Goal: Find specific page/section: Find specific page/section

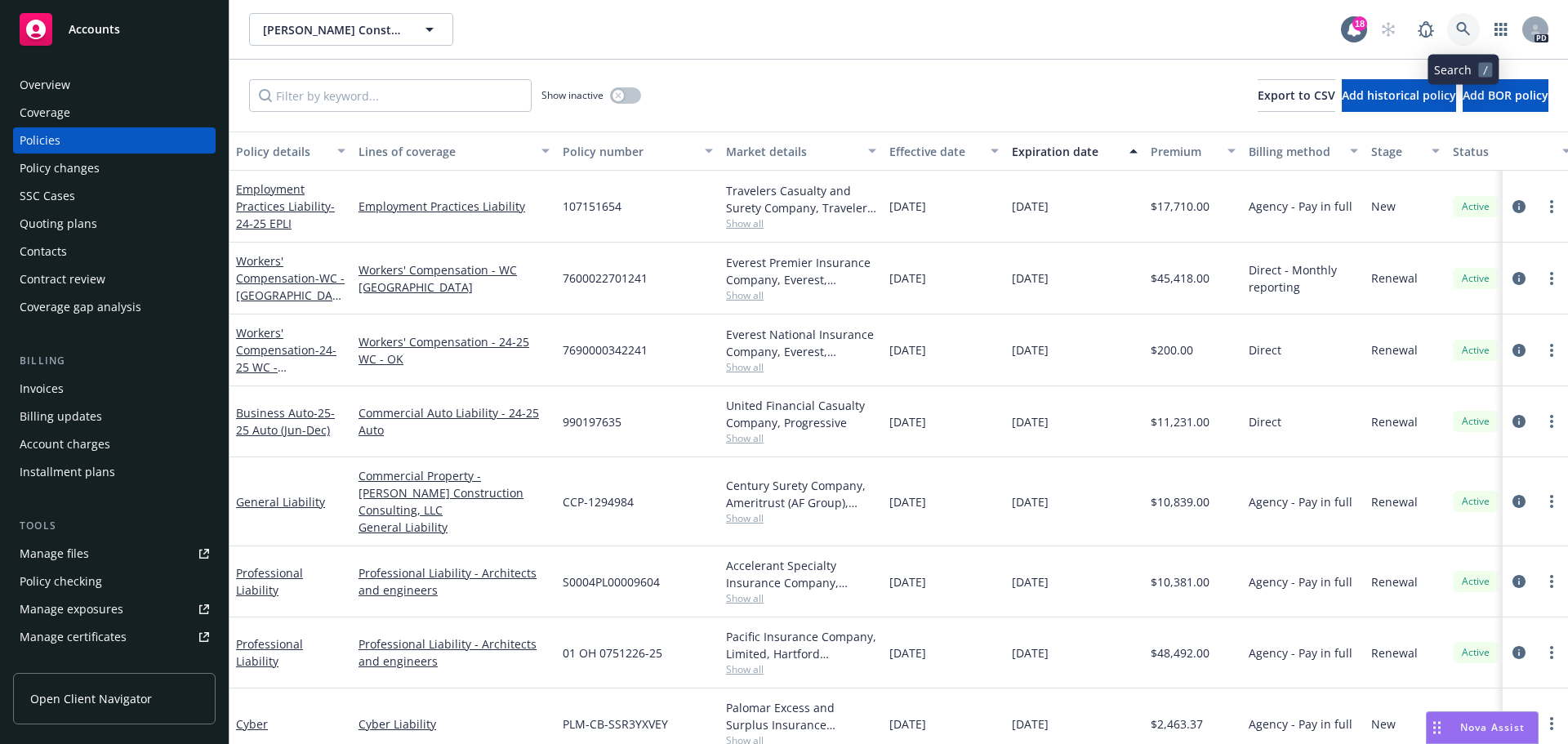
click at [1468, 26] on icon at bounding box center [1463, 29] width 15 height 15
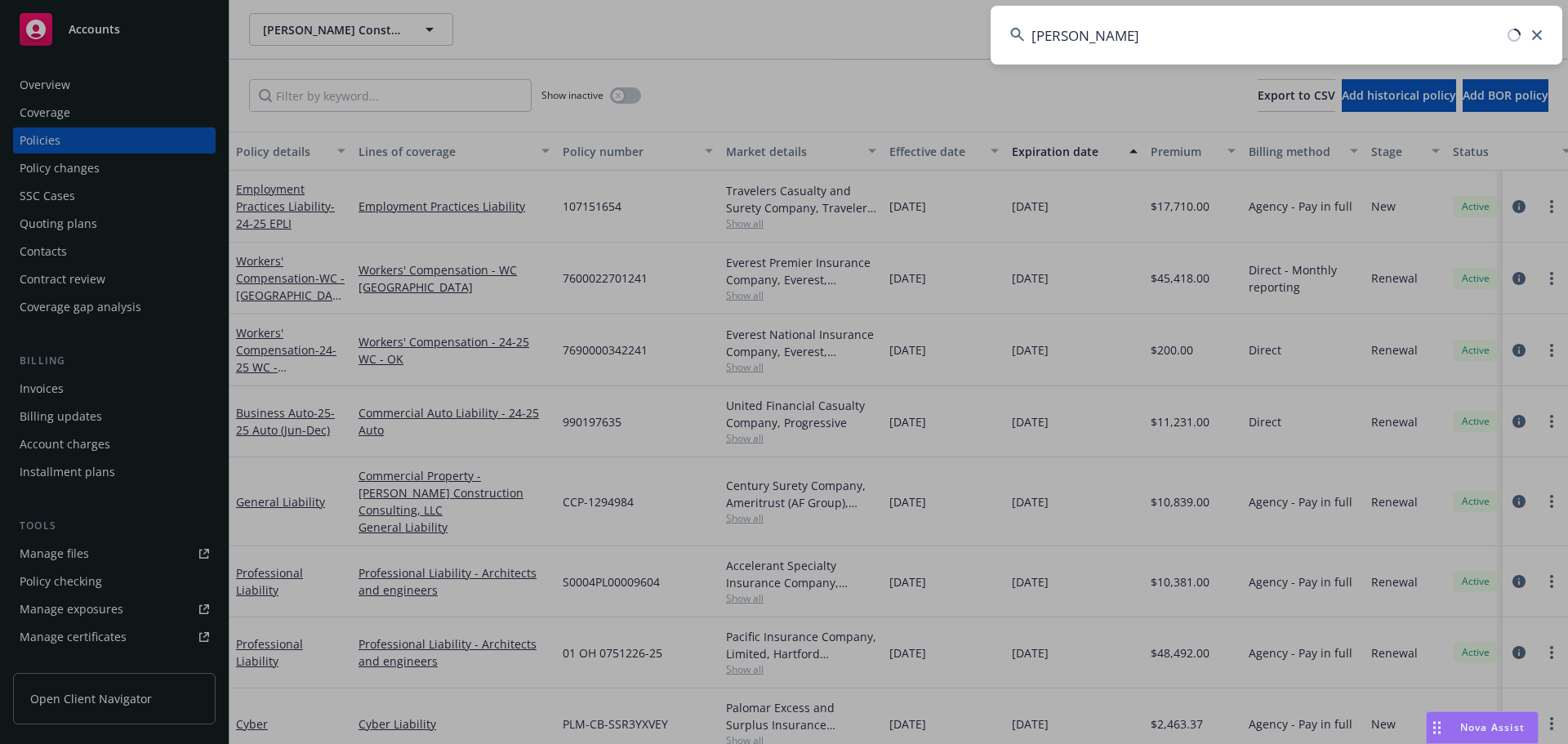
type input "[PERSON_NAME]"
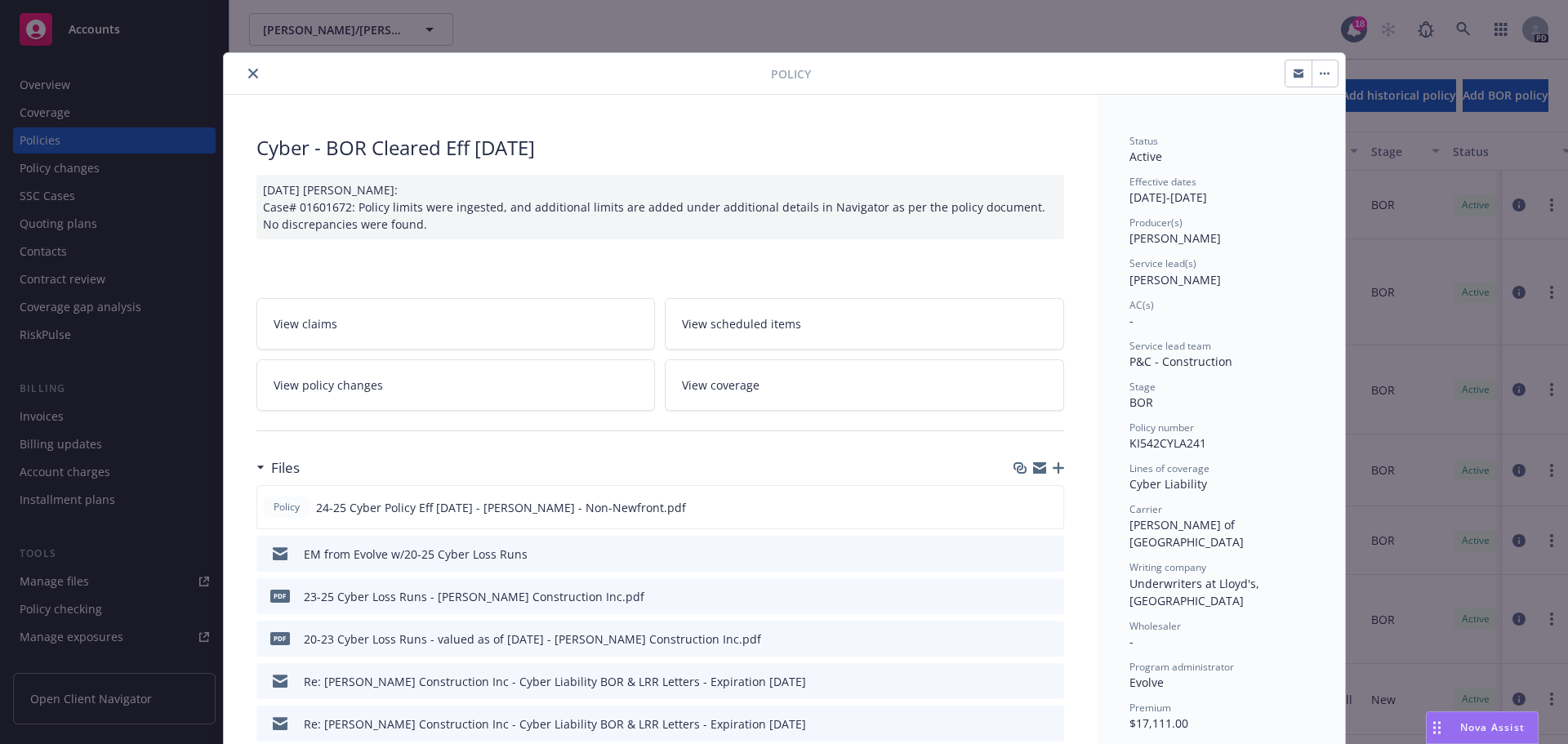
click at [248, 71] on icon "close" at bounding box center [253, 73] width 9 height 9
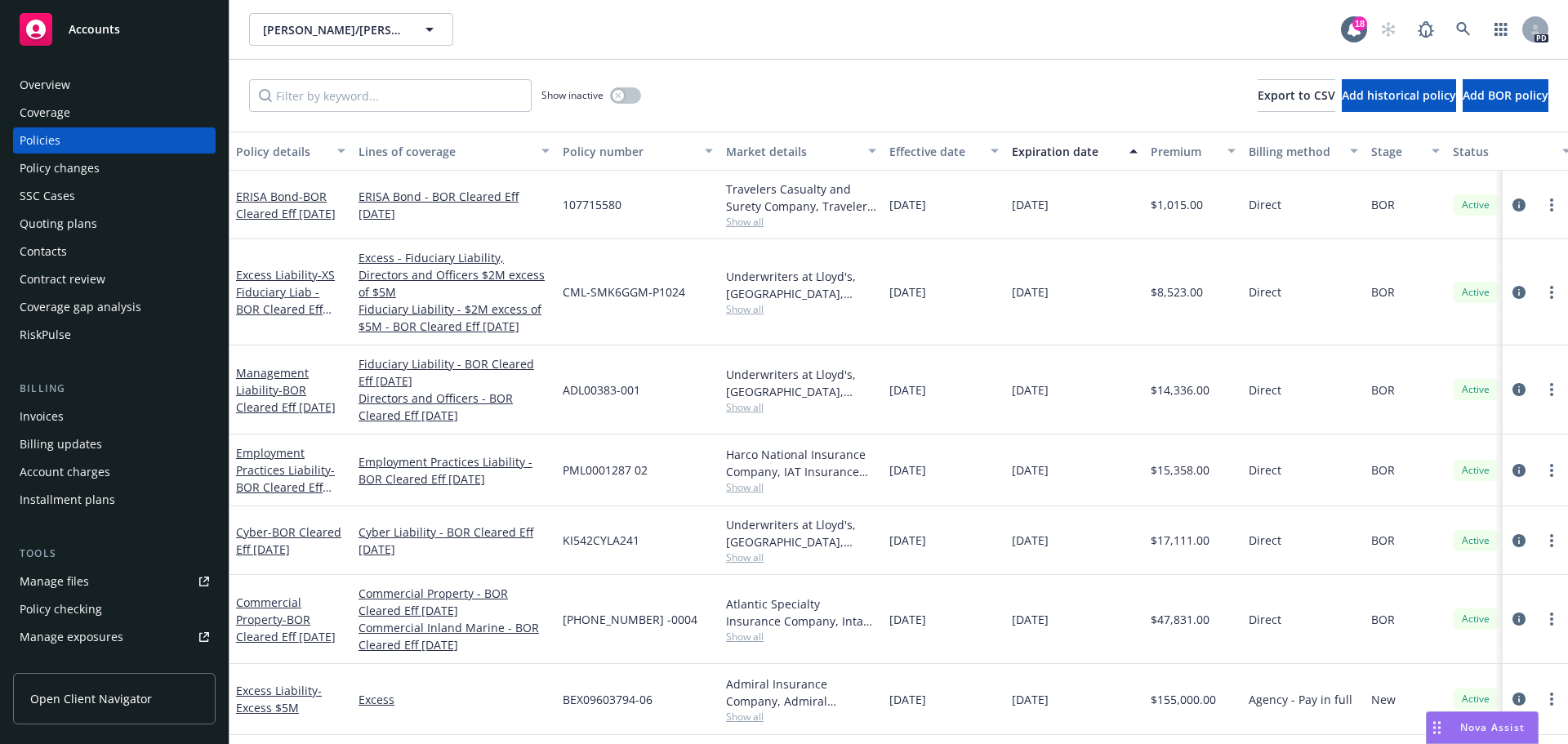
scroll to position [82, 0]
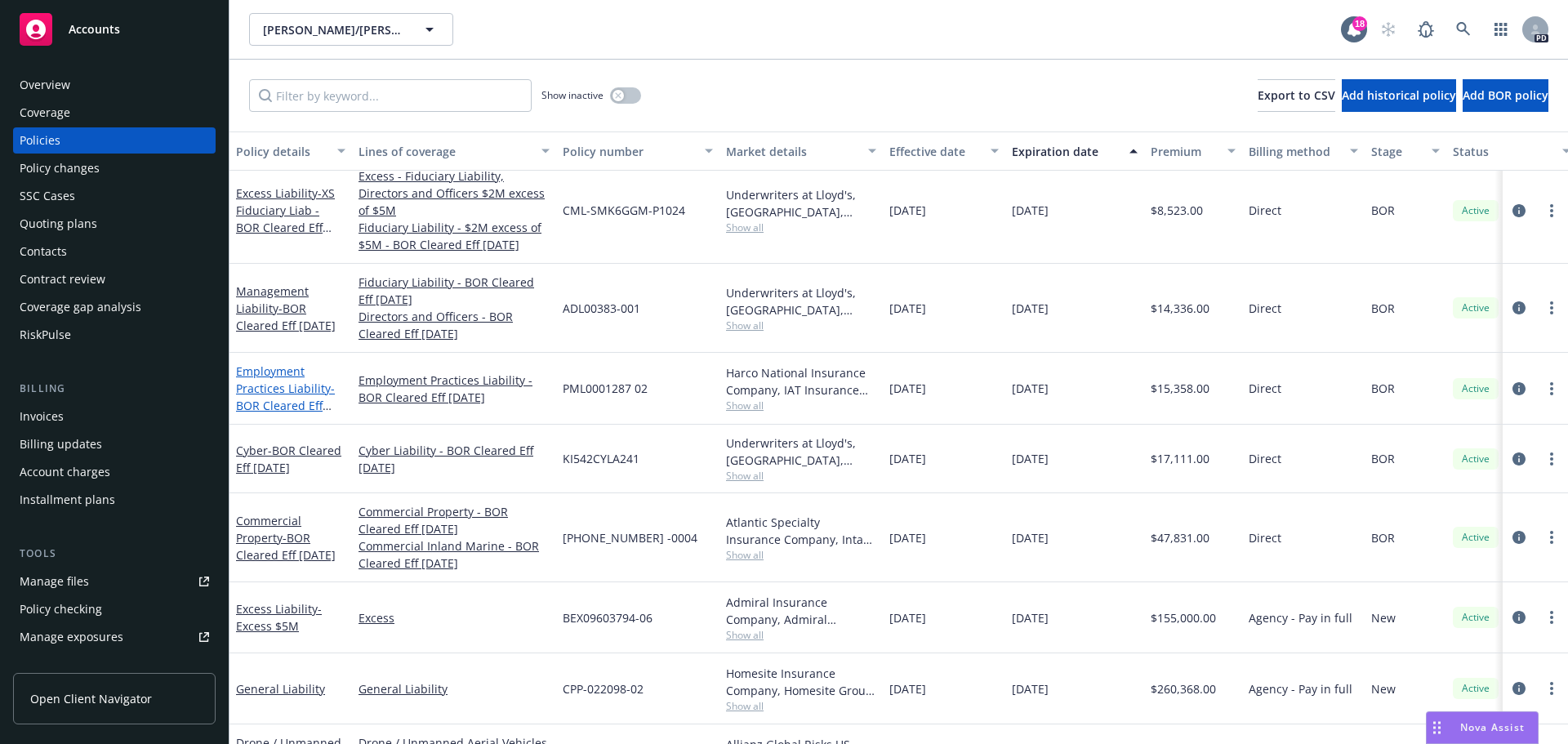
click at [289, 369] on link "Employment Practices Liability - BOR Cleared Eff [DATE]" at bounding box center [286, 397] width 99 height 67
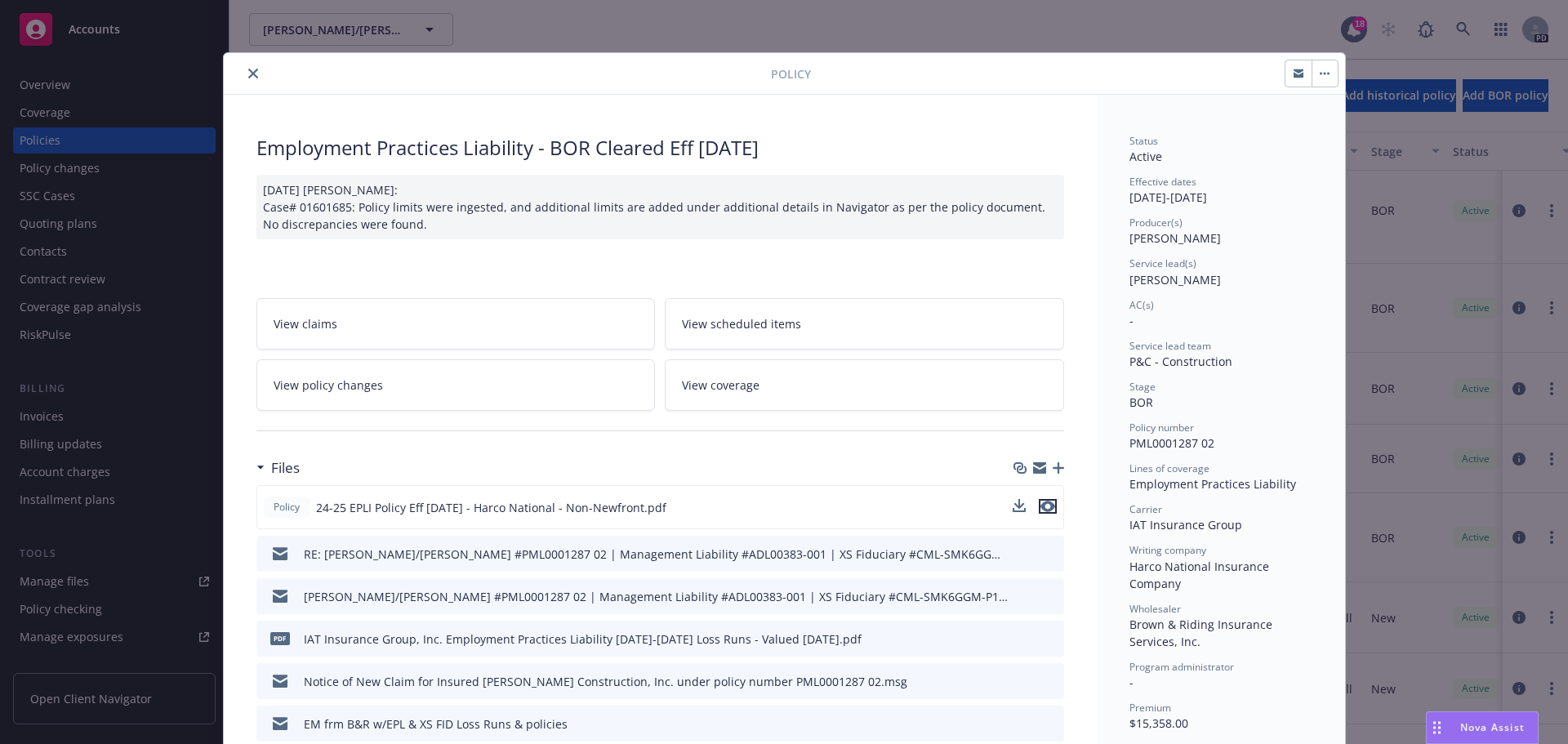
click at [1042, 509] on icon "preview file" at bounding box center [1047, 506] width 15 height 11
